Goal: Task Accomplishment & Management: Use online tool/utility

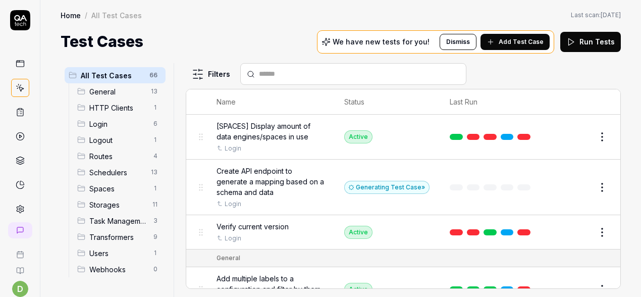
click at [19, 117] on link at bounding box center [20, 112] width 18 height 18
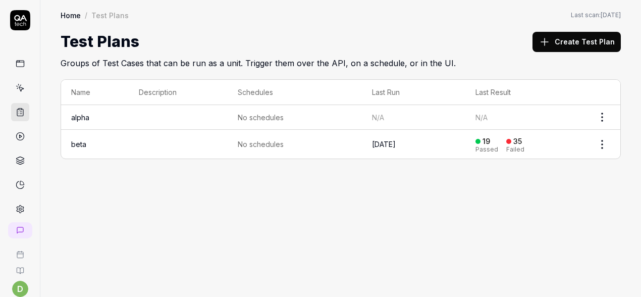
click at [82, 143] on link "beta" at bounding box center [78, 144] width 15 height 9
click at [23, 68] on link at bounding box center [20, 63] width 18 height 18
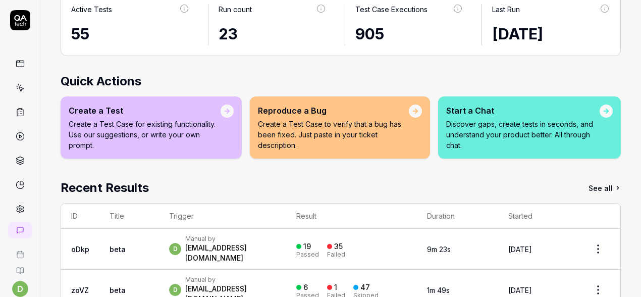
scroll to position [187, 0]
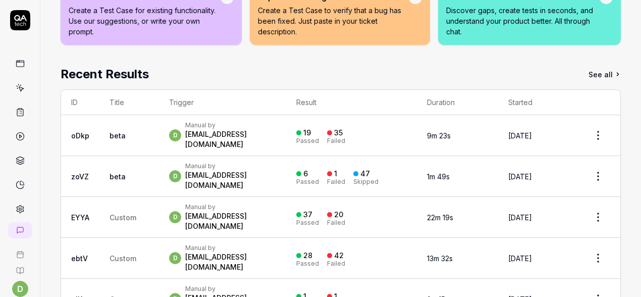
click at [20, 22] on icon at bounding box center [20, 20] width 20 height 20
click at [22, 65] on icon at bounding box center [20, 63] width 9 height 9
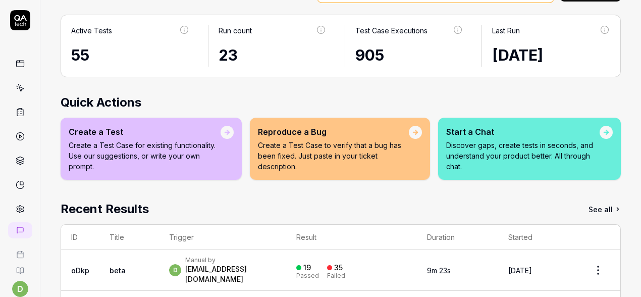
scroll to position [40, 0]
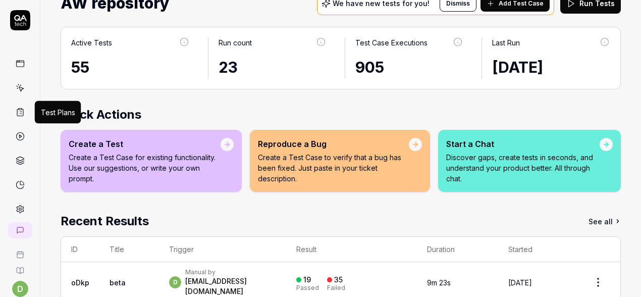
click at [18, 112] on icon at bounding box center [20, 111] width 9 height 9
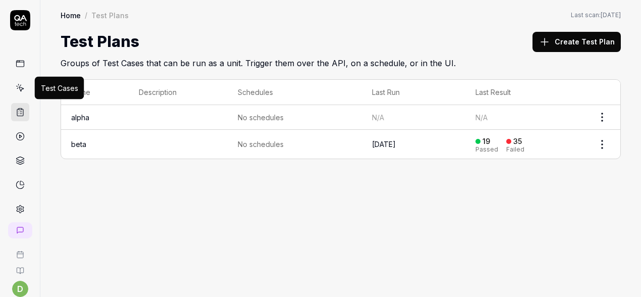
click at [21, 87] on icon at bounding box center [20, 87] width 9 height 9
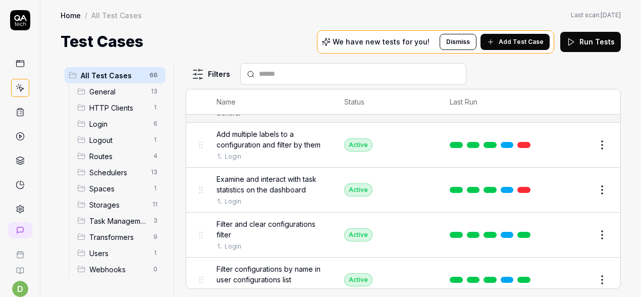
scroll to position [135, 0]
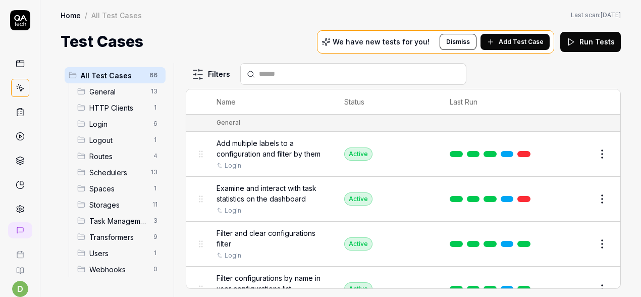
click at [609, 151] on html "d A Home / All Test Cases Home / All Test Cases Last scan: [DATE] Test Cases We…" at bounding box center [320, 148] width 641 height 297
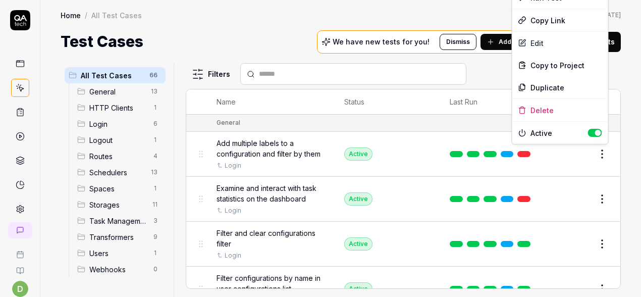
click at [531, 159] on html "d A Home / All Test Cases Home / All Test Cases Last scan: [DATE] Test Cases We…" at bounding box center [320, 148] width 641 height 297
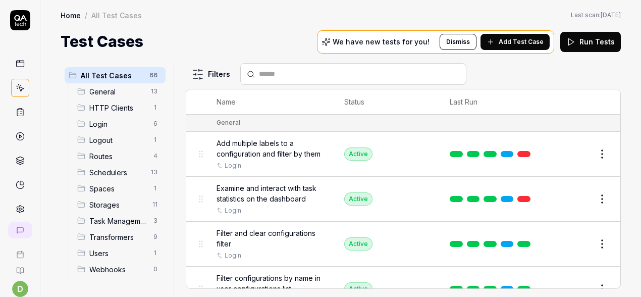
click at [524, 151] on link at bounding box center [523, 154] width 13 height 6
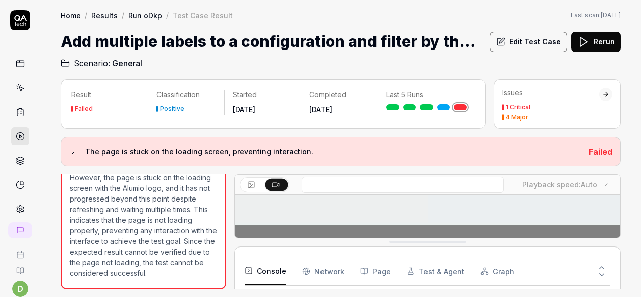
scroll to position [144, 0]
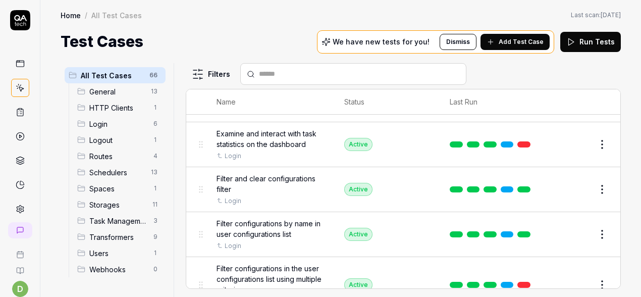
scroll to position [186, 0]
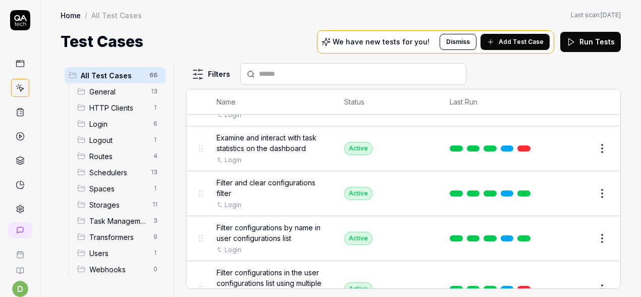
click at [523, 145] on link at bounding box center [523, 148] width 13 height 6
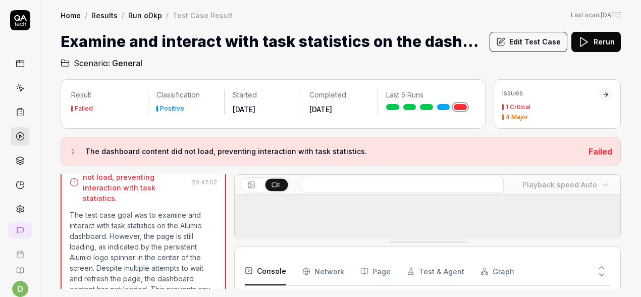
scroll to position [113, 0]
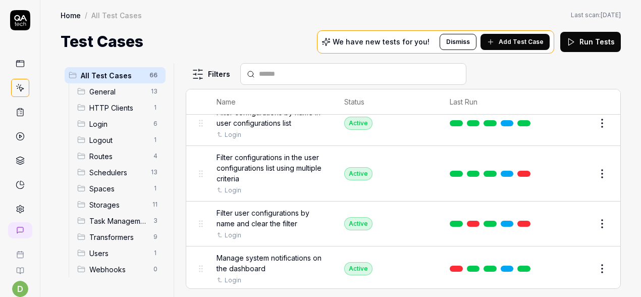
scroll to position [312, 0]
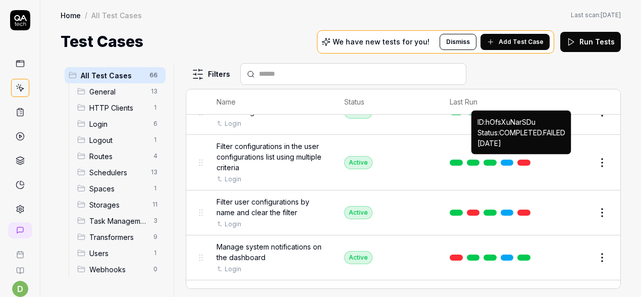
click at [525, 161] on link at bounding box center [523, 162] width 13 height 6
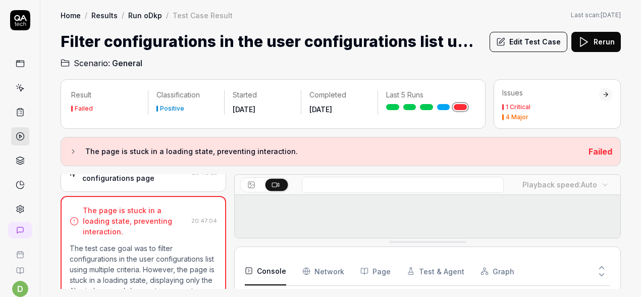
scroll to position [61, 0]
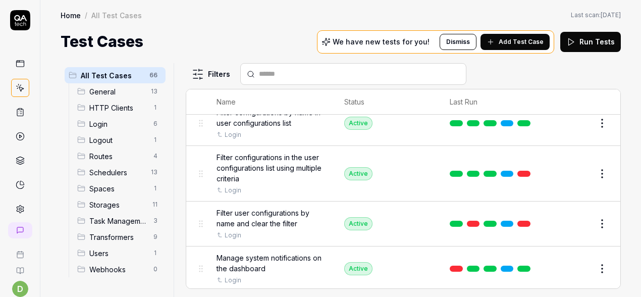
scroll to position [300, 0]
click at [525, 221] on link at bounding box center [523, 224] width 13 height 6
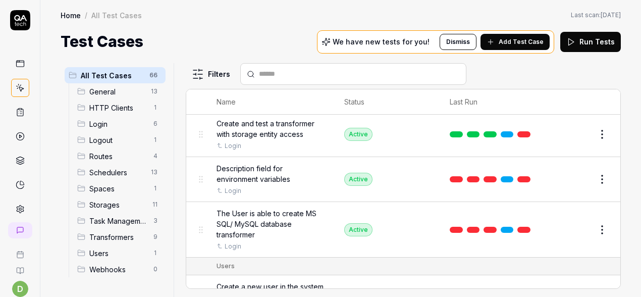
scroll to position [3115, 0]
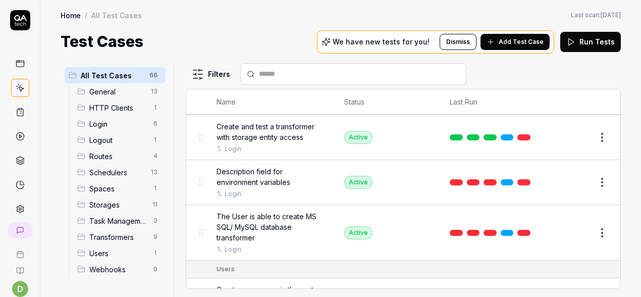
click at [605, 202] on html "d A Home / All Test Cases Home / All Test Cases Last scan: [DATE] Test Cases We…" at bounding box center [320, 148] width 641 height 297
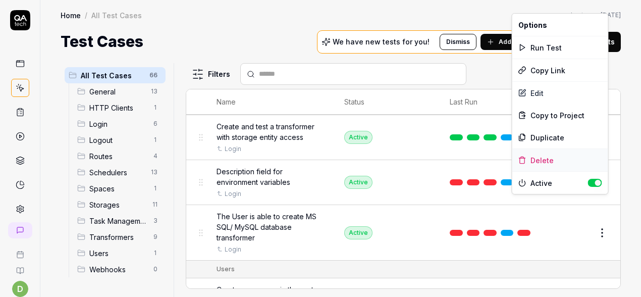
click at [560, 160] on div "Delete" at bounding box center [560, 160] width 96 height 22
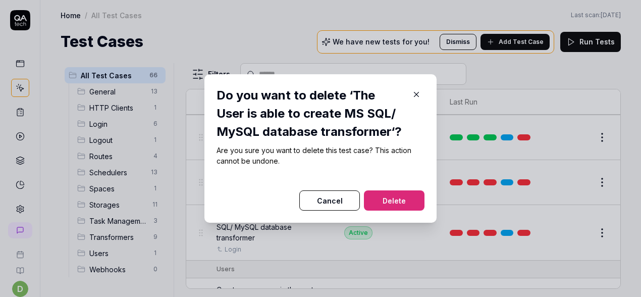
click at [381, 197] on button "Delete" at bounding box center [394, 200] width 61 height 20
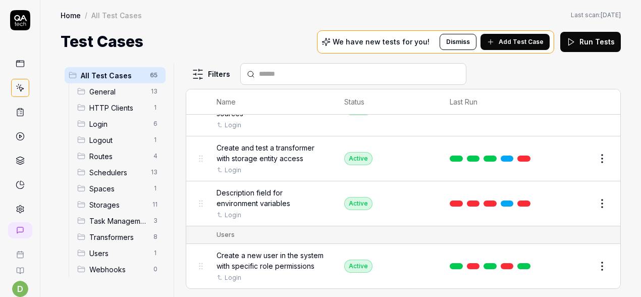
scroll to position [3063, 0]
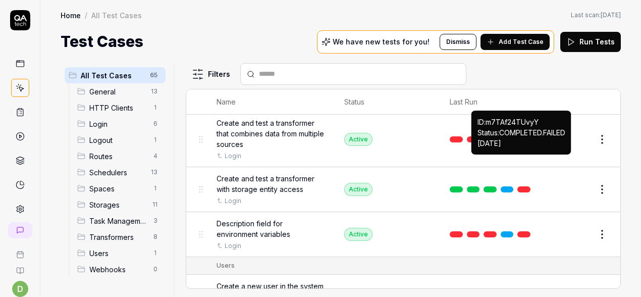
click at [525, 186] on link at bounding box center [523, 189] width 13 height 6
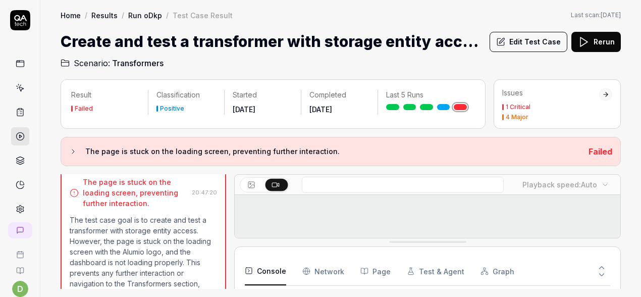
scroll to position [92, 0]
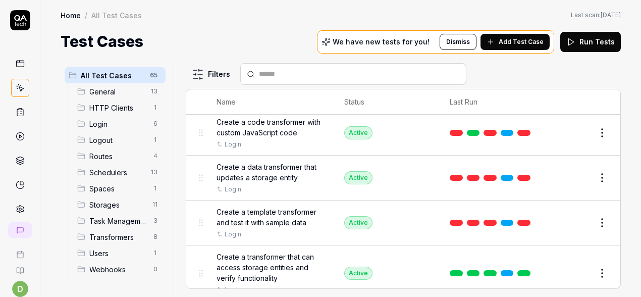
scroll to position [2795, 0]
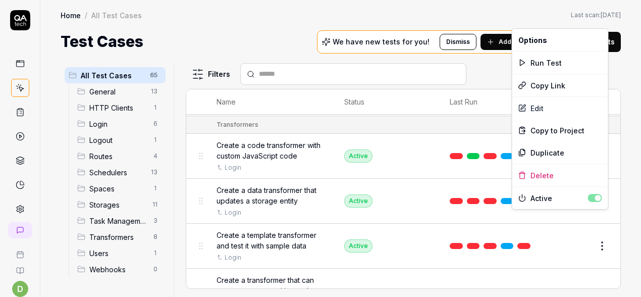
click at [603, 217] on html "d A Home / All Test Cases Home / All Test Cases Last scan: [DATE] Test Cases We…" at bounding box center [320, 148] width 641 height 297
click at [572, 176] on div "Delete" at bounding box center [560, 175] width 96 height 22
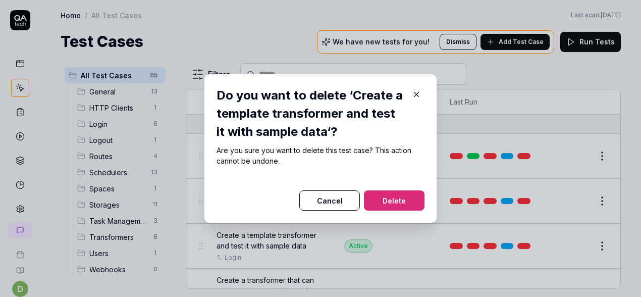
click at [385, 202] on button "Delete" at bounding box center [394, 200] width 61 height 20
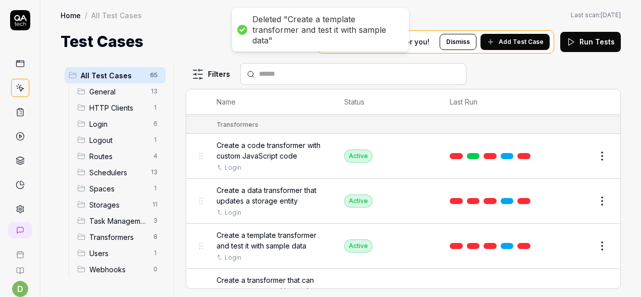
click at [598, 172] on html "Deleted "Create a template transformer and test it with sample data" d A Home /…" at bounding box center [320, 148] width 641 height 297
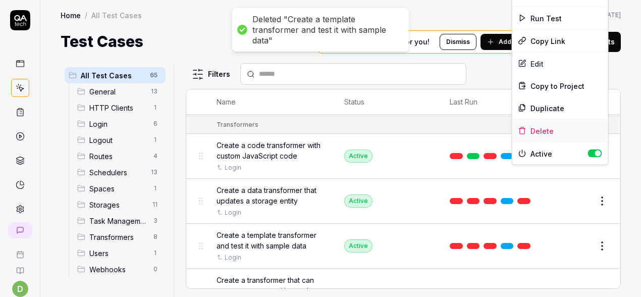
click at [576, 137] on div "Delete" at bounding box center [560, 131] width 96 height 22
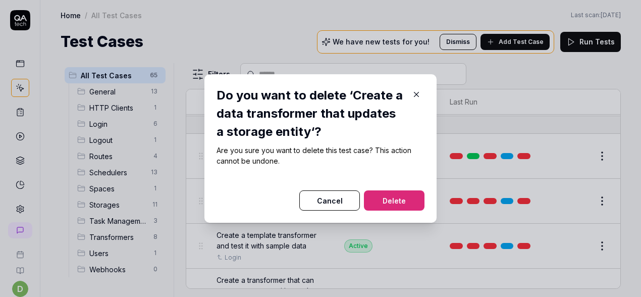
click at [412, 199] on button "Delete" at bounding box center [394, 200] width 61 height 20
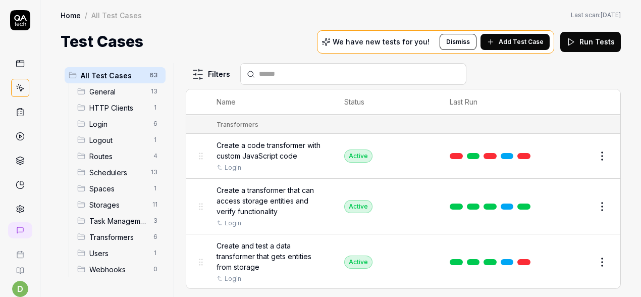
click at [526, 259] on link at bounding box center [523, 262] width 13 height 6
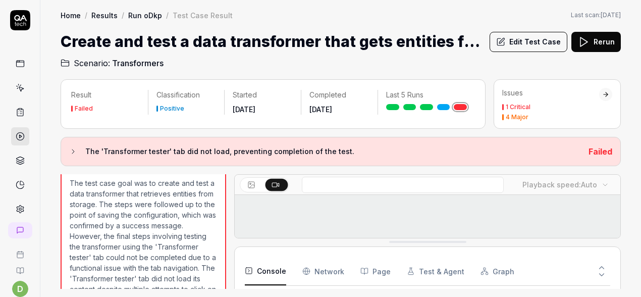
scroll to position [494, 0]
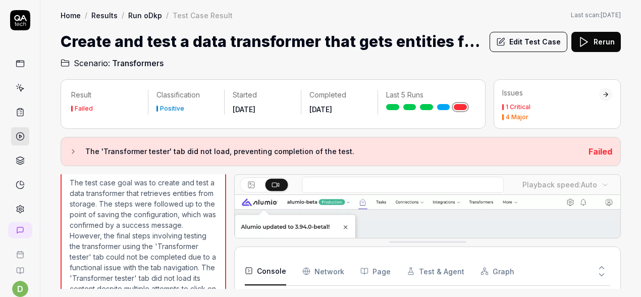
click at [208, 256] on p "The test case goal was to create and test a data transformer that retrieves ent…" at bounding box center [143, 262] width 147 height 170
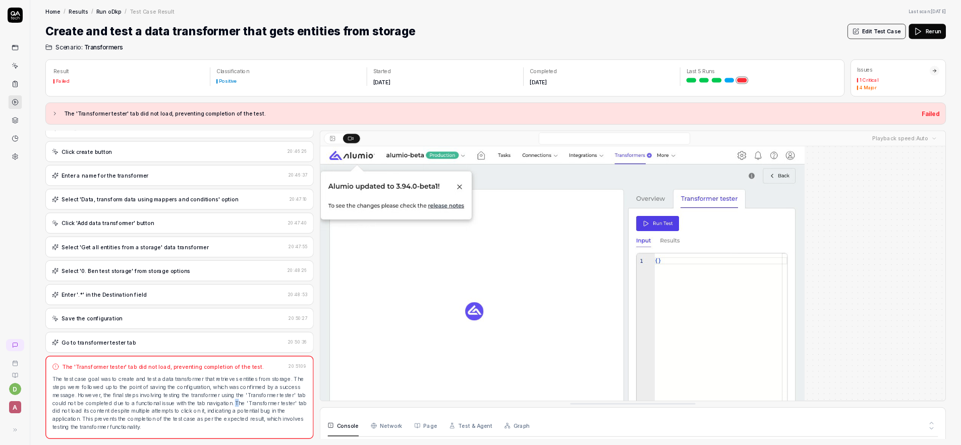
scroll to position [0, 0]
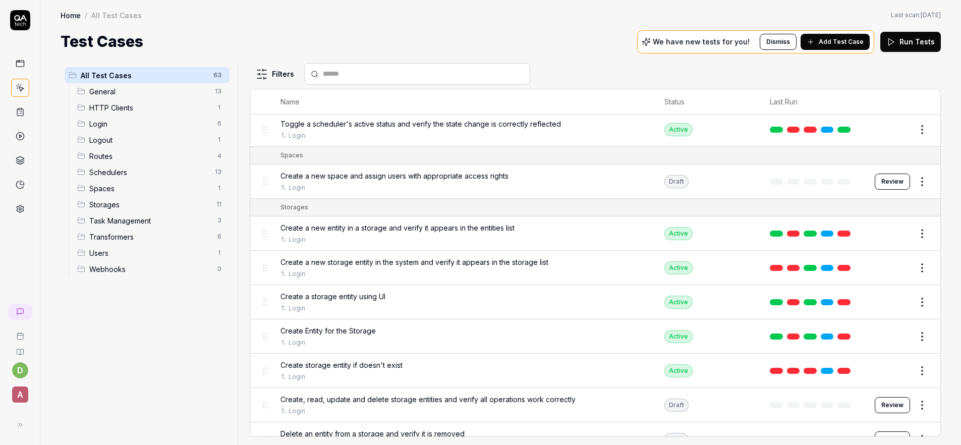
scroll to position [1508, 0]
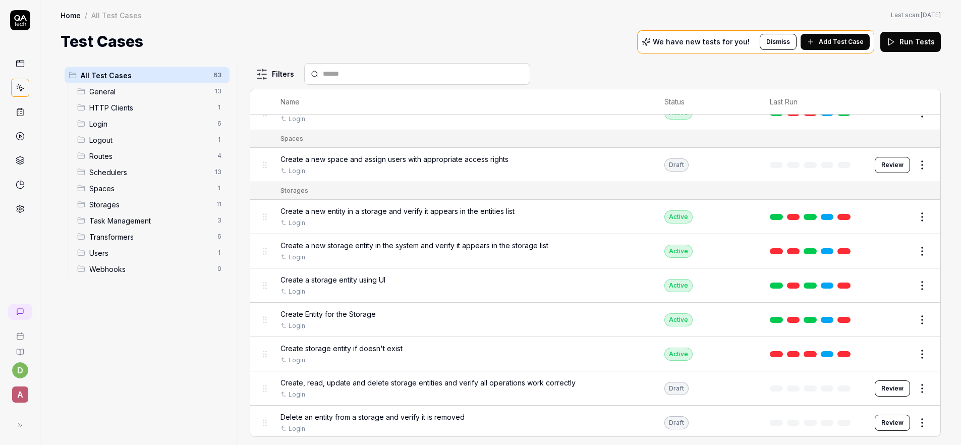
click at [640, 214] on link at bounding box center [844, 217] width 13 height 6
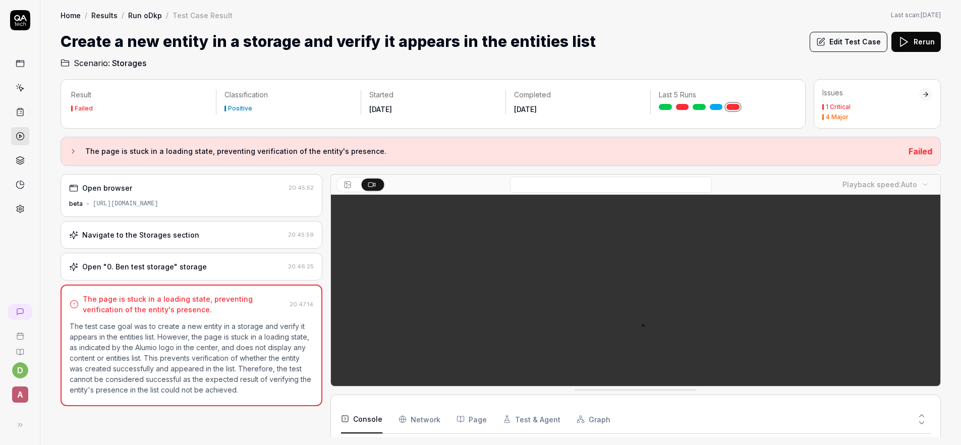
scroll to position [208, 0]
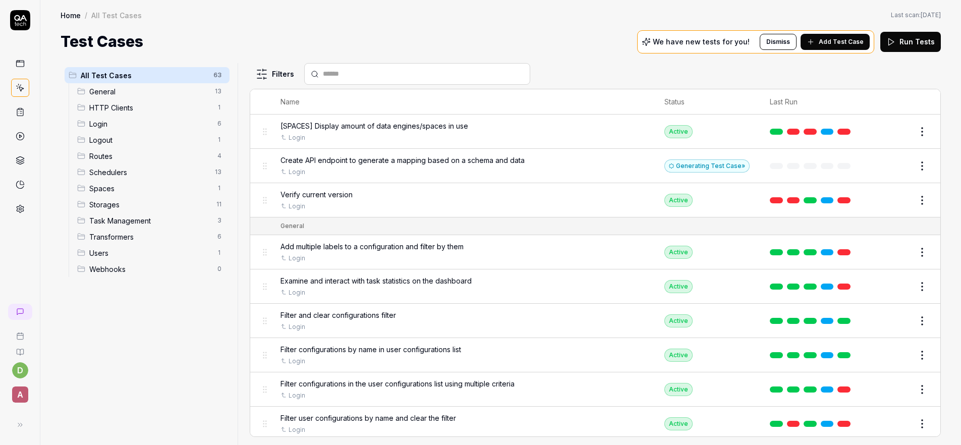
click at [121, 152] on span "Routes" at bounding box center [150, 156] width 122 height 11
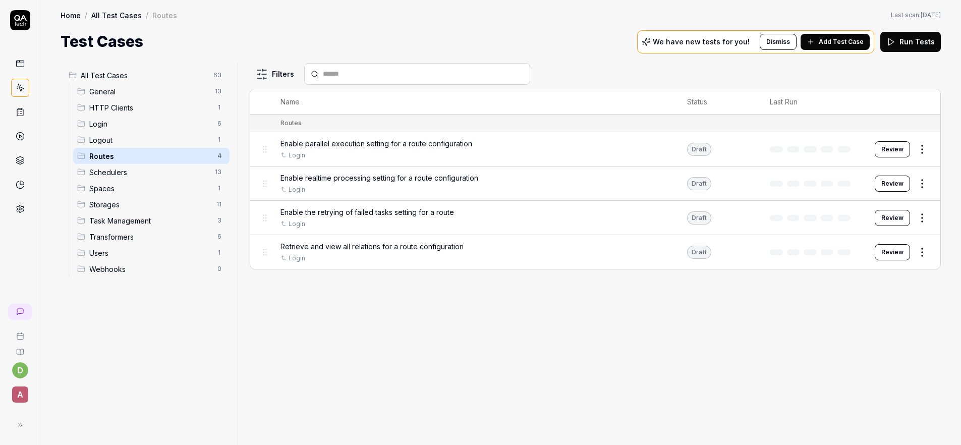
click at [122, 136] on span "Logout" at bounding box center [150, 140] width 122 height 11
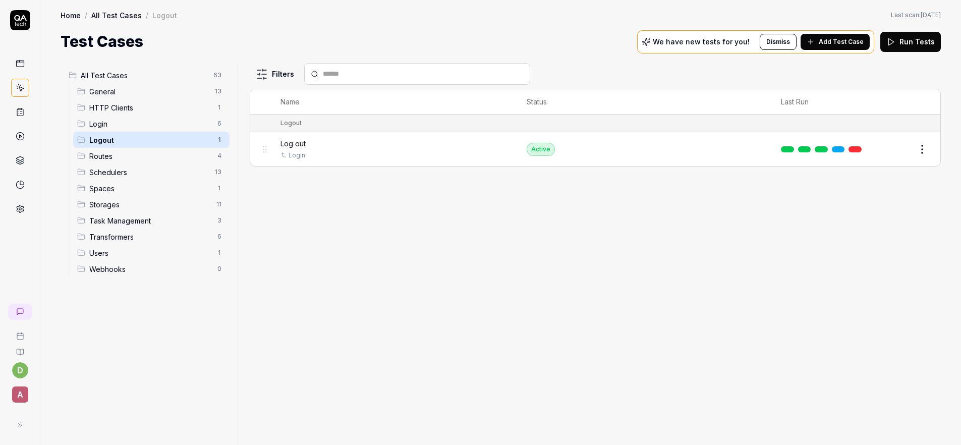
click at [124, 127] on span "Login" at bounding box center [150, 124] width 122 height 11
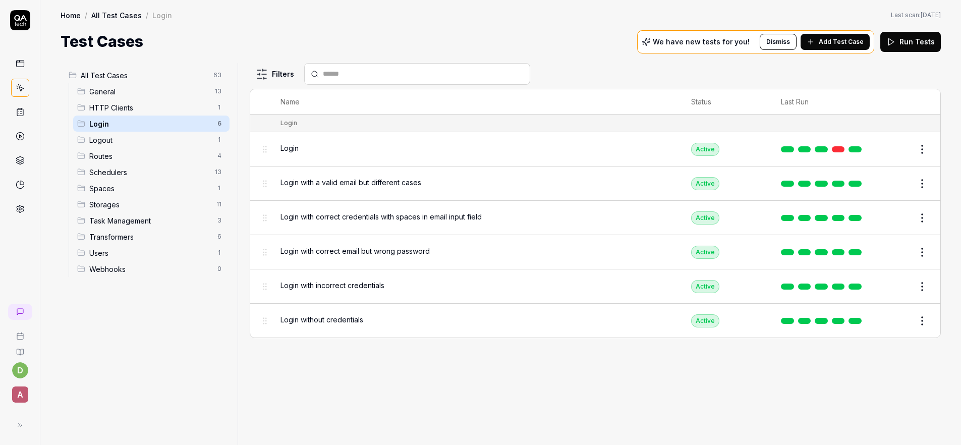
click at [142, 166] on div "Schedulers 13" at bounding box center [151, 172] width 156 height 16
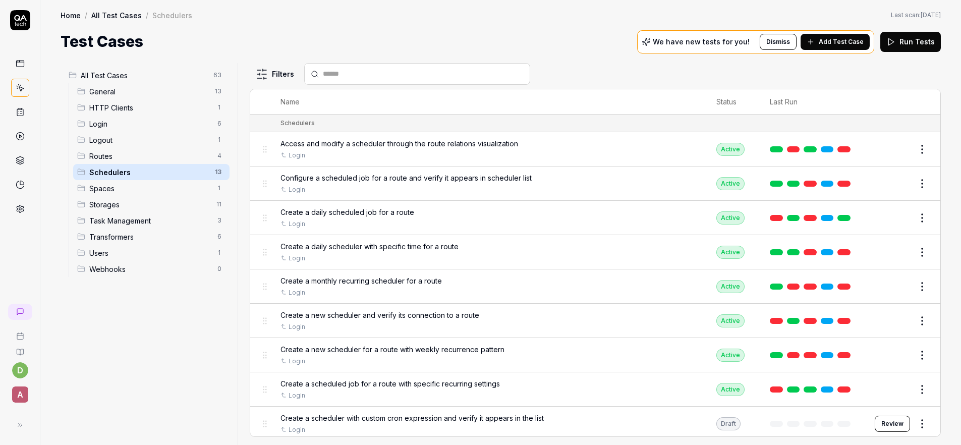
click at [144, 157] on span "Routes" at bounding box center [150, 156] width 122 height 11
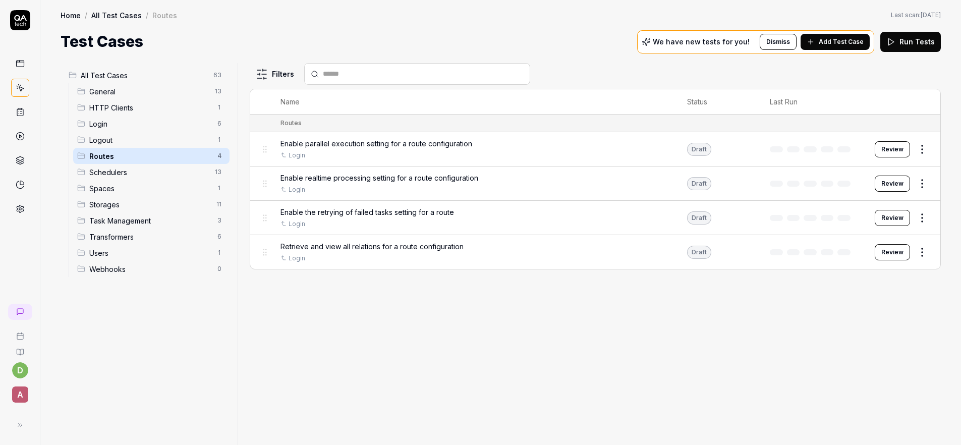
click at [22, 140] on link at bounding box center [20, 136] width 18 height 18
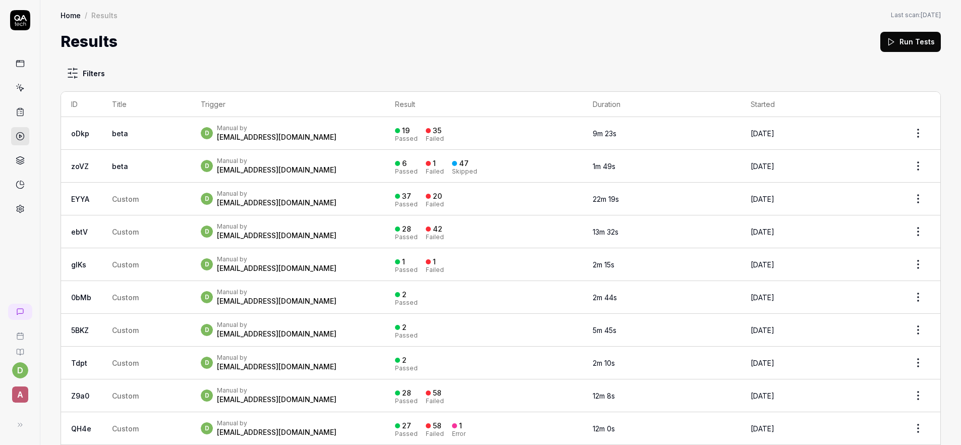
click at [6, 112] on div at bounding box center [20, 114] width 40 height 208
click at [18, 112] on icon at bounding box center [20, 111] width 9 height 9
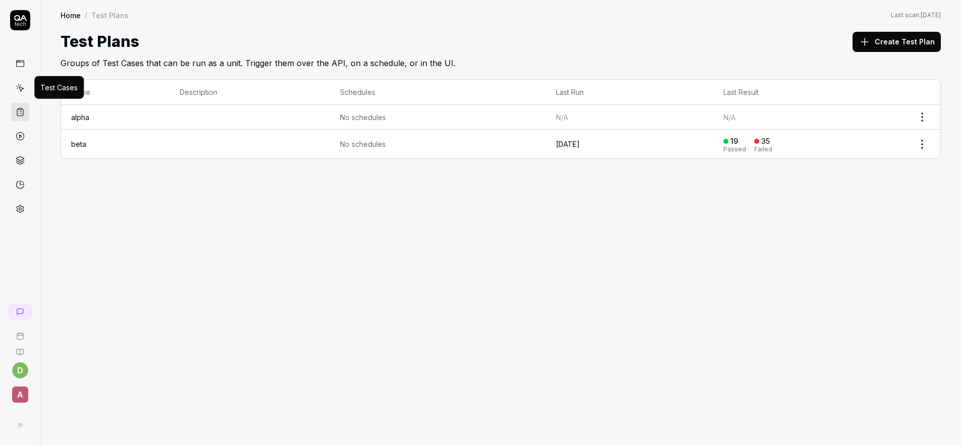
click at [20, 88] on icon at bounding box center [20, 87] width 9 height 9
click at [23, 107] on icon at bounding box center [20, 111] width 9 height 9
click at [76, 141] on link "beta" at bounding box center [78, 144] width 15 height 9
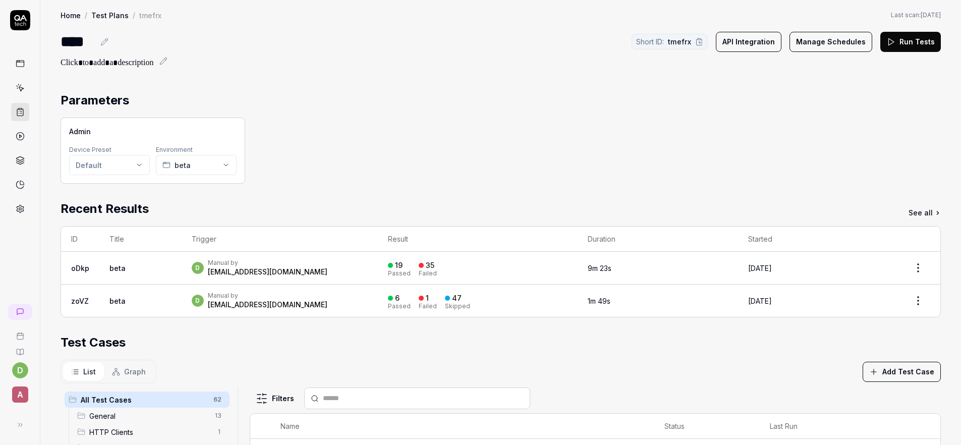
click at [640, 52] on div "Short ID: tmefrx API Integration Manage Schedules Run Tests" at bounding box center [786, 41] width 309 height 23
click at [640, 44] on button "Run Tests" at bounding box center [911, 42] width 61 height 20
